Goal: Task Accomplishment & Management: Use online tool/utility

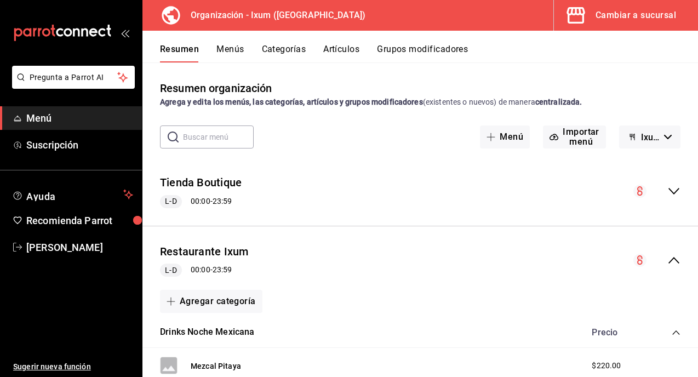
click at [217, 48] on button "Menús" at bounding box center [230, 53] width 27 height 19
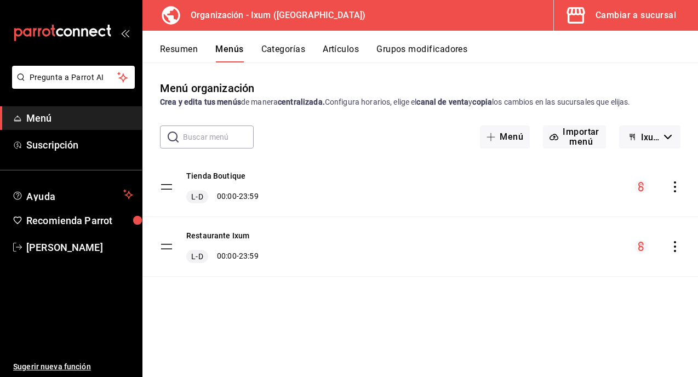
click at [676, 247] on icon "actions" at bounding box center [675, 246] width 11 height 11
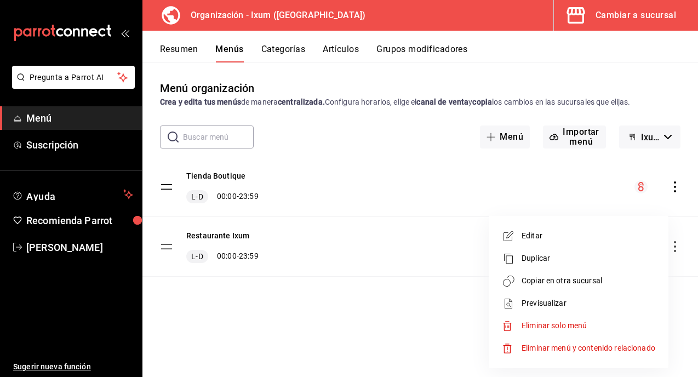
click at [594, 281] on span "Copiar en otra sucursal" at bounding box center [589, 281] width 134 height 12
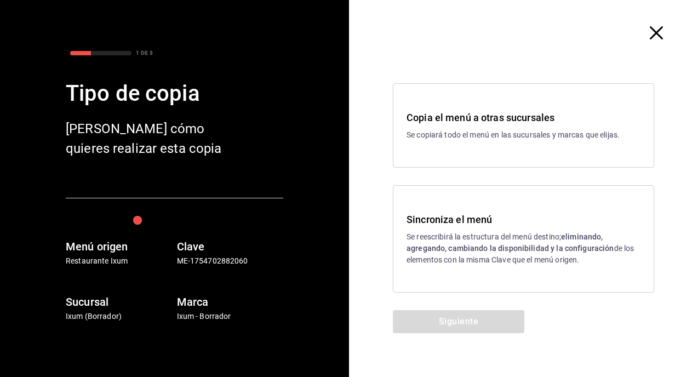
click at [481, 227] on div "Sincroniza el menú Se reescribirá la estructura del menú destino; eliminando, a…" at bounding box center [524, 239] width 234 height 54
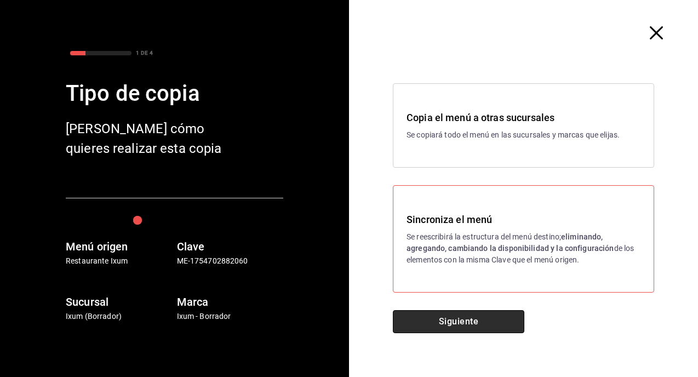
click at [452, 319] on button "Siguiente" at bounding box center [459, 321] width 132 height 23
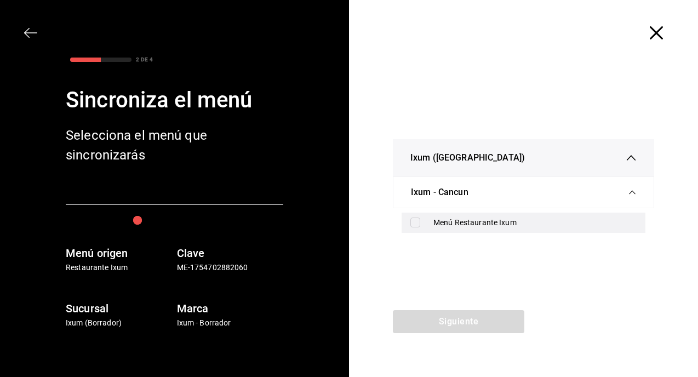
click at [462, 223] on div "Menú Restaurante Ixum" at bounding box center [535, 223] width 203 height 12
checkbox input "true"
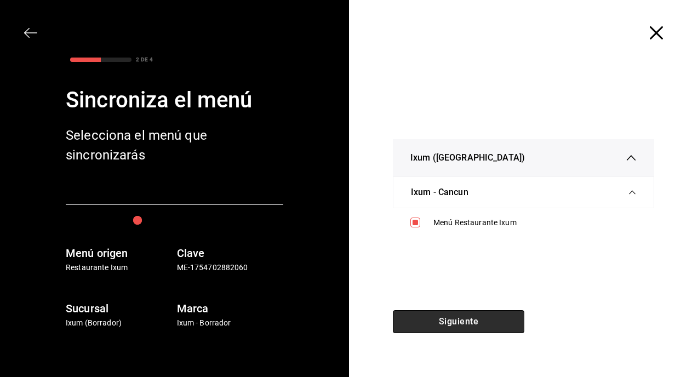
click at [447, 327] on button "Siguiente" at bounding box center [459, 321] width 132 height 23
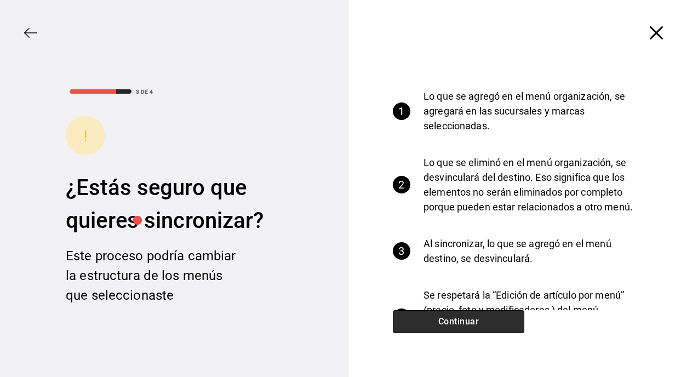
click at [465, 323] on button "Continuar" at bounding box center [459, 321] width 132 height 23
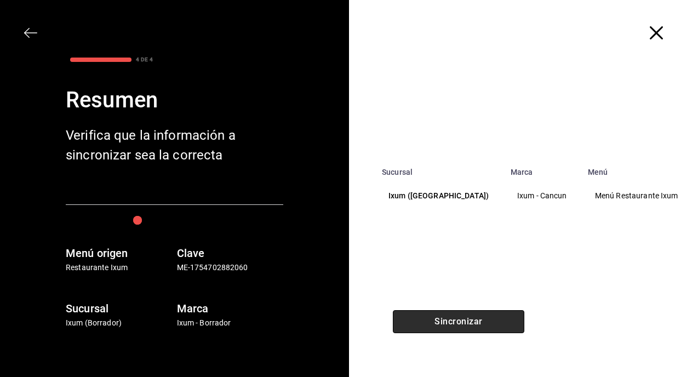
click at [466, 323] on button "Sincronizar" at bounding box center [459, 321] width 132 height 23
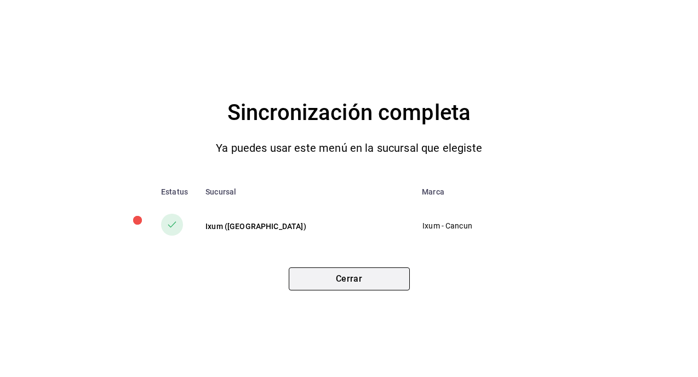
click at [400, 274] on button "Cerrar" at bounding box center [349, 279] width 121 height 23
